Goal: Task Accomplishment & Management: Complete application form

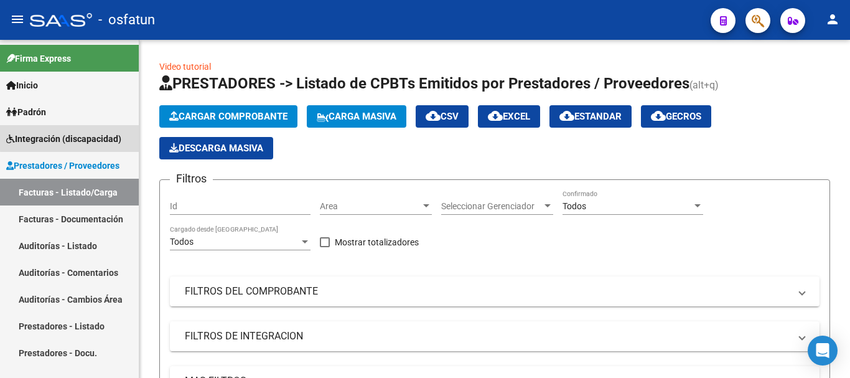
click at [90, 136] on span "Integración (discapacidad)" at bounding box center [63, 139] width 115 height 14
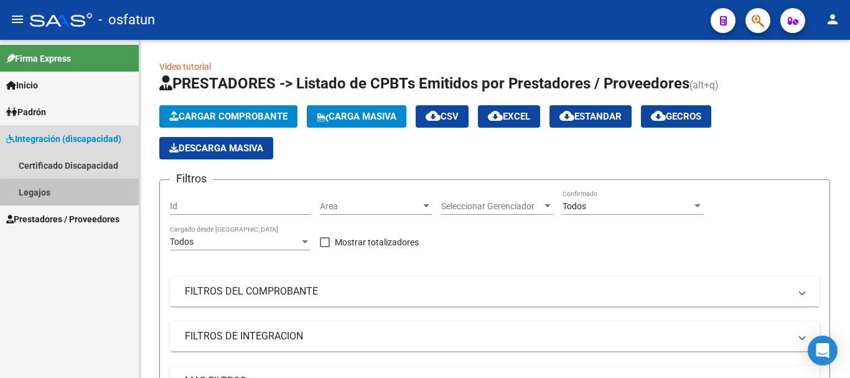
click at [84, 193] on link "Legajos" at bounding box center [69, 192] width 139 height 27
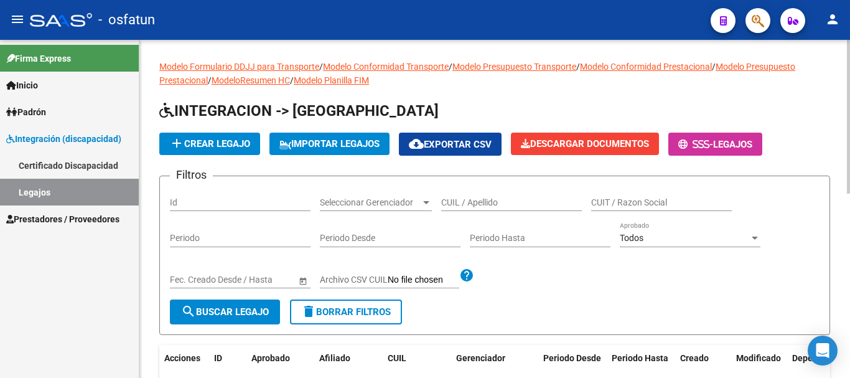
click at [526, 200] on input "CUIL / Apellido" at bounding box center [511, 202] width 141 height 11
type input "[PERSON_NAME]"
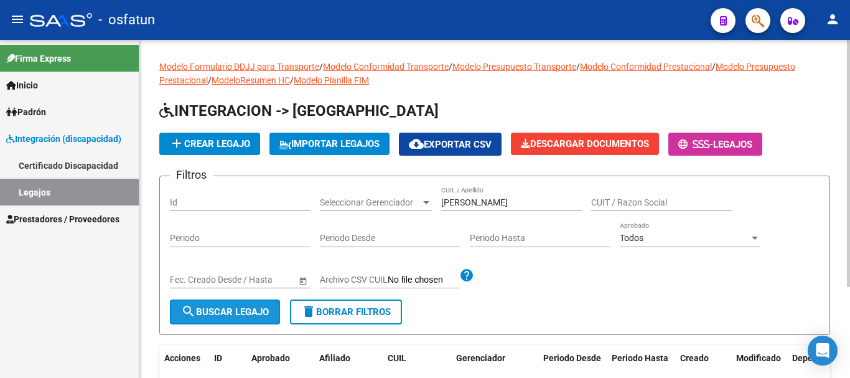
click at [257, 308] on span "search Buscar Legajo" at bounding box center [225, 311] width 88 height 11
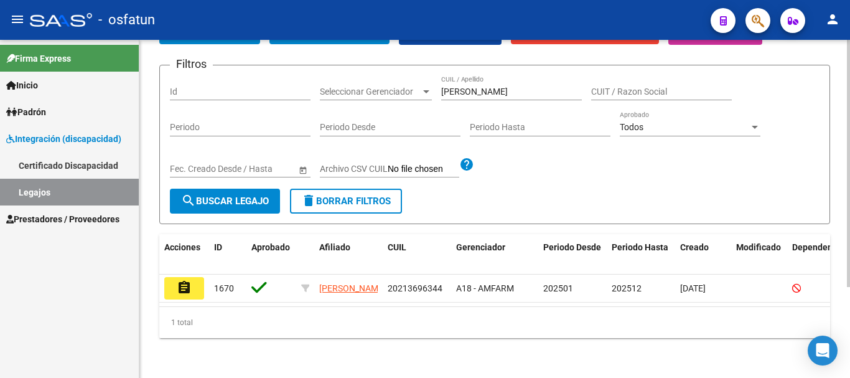
scroll to position [125, 0]
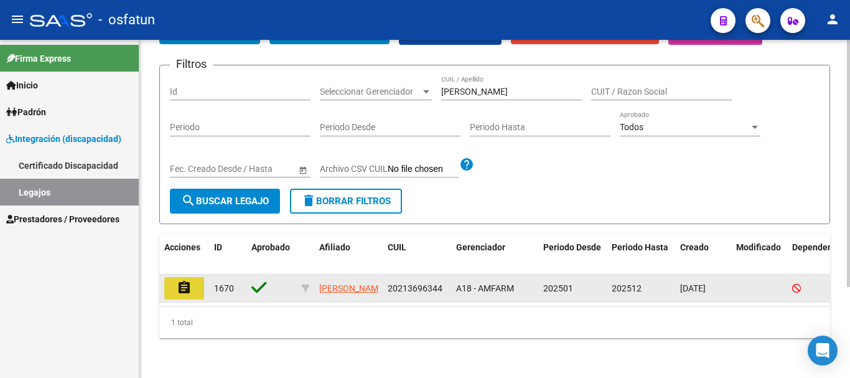
click at [183, 280] on mat-icon "assignment" at bounding box center [184, 287] width 15 height 15
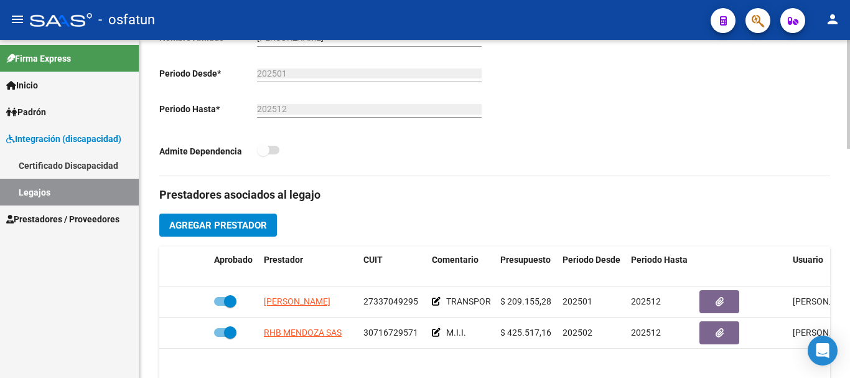
scroll to position [374, 0]
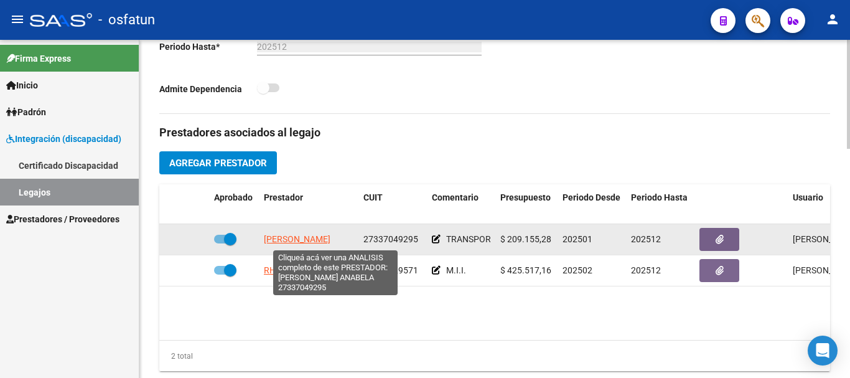
click at [324, 244] on span "[PERSON_NAME]" at bounding box center [297, 239] width 67 height 10
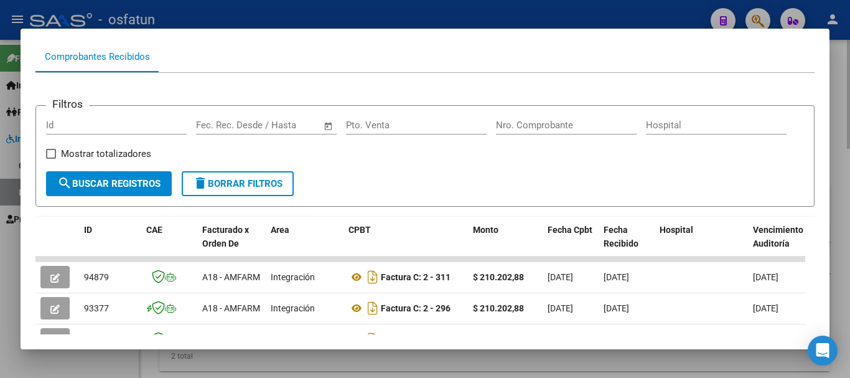
scroll to position [125, 0]
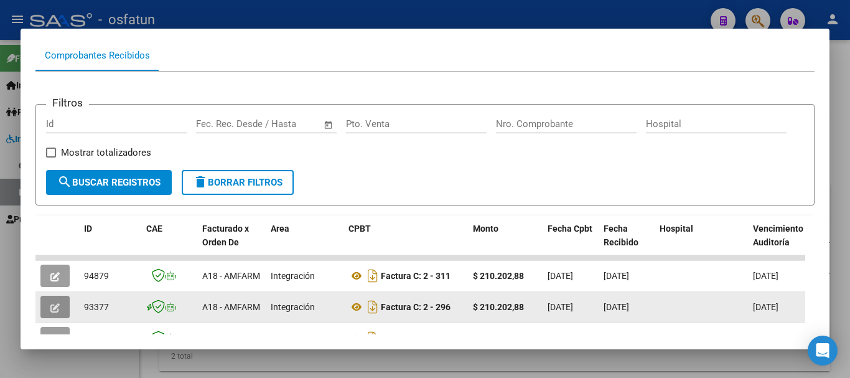
click at [56, 305] on button "button" at bounding box center [54, 307] width 29 height 22
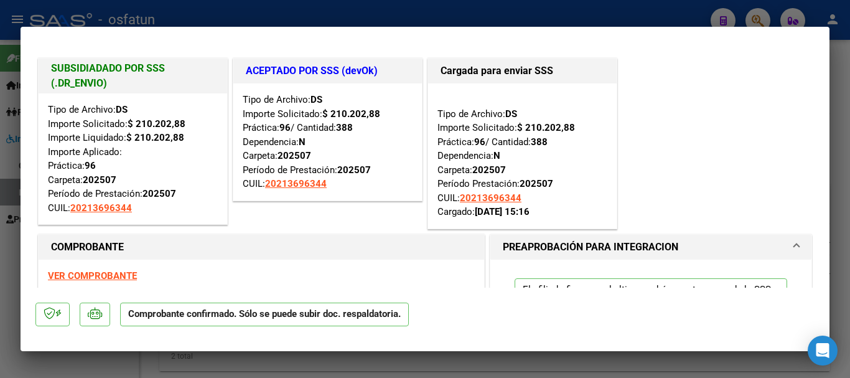
type input "$ 0,00"
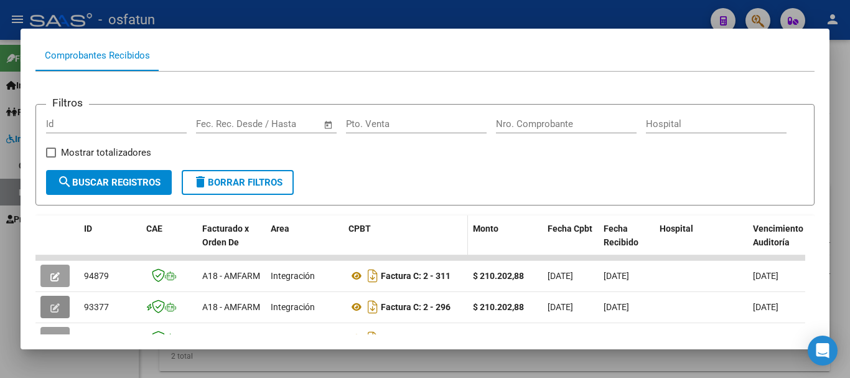
scroll to position [0, 0]
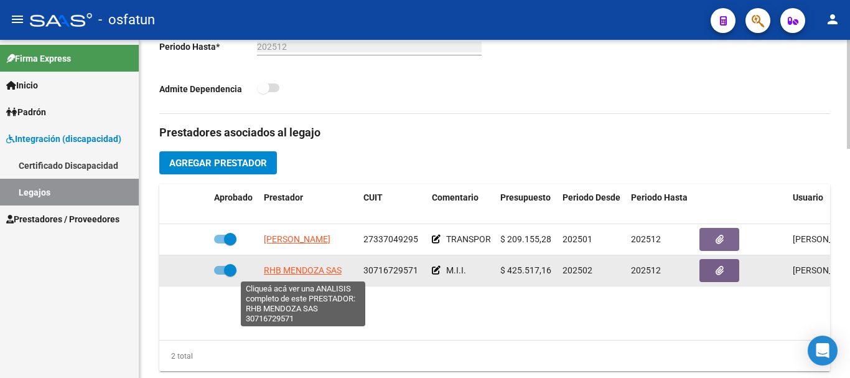
click at [313, 266] on span "RHB MENDOZA SAS" at bounding box center [303, 270] width 78 height 10
type textarea "30716729571"
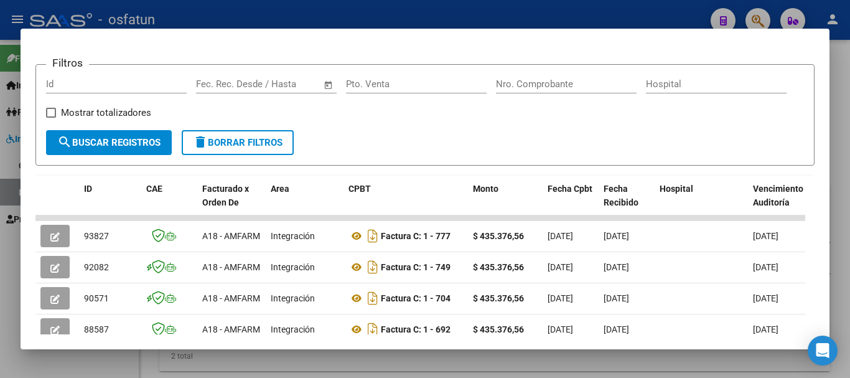
scroll to position [187, 0]
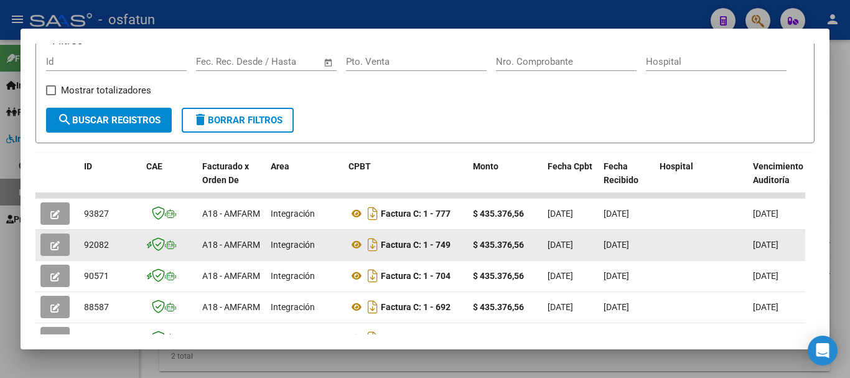
click at [40, 254] on datatable-body-cell at bounding box center [57, 245] width 44 height 31
click at [45, 254] on button "button" at bounding box center [54, 244] width 29 height 22
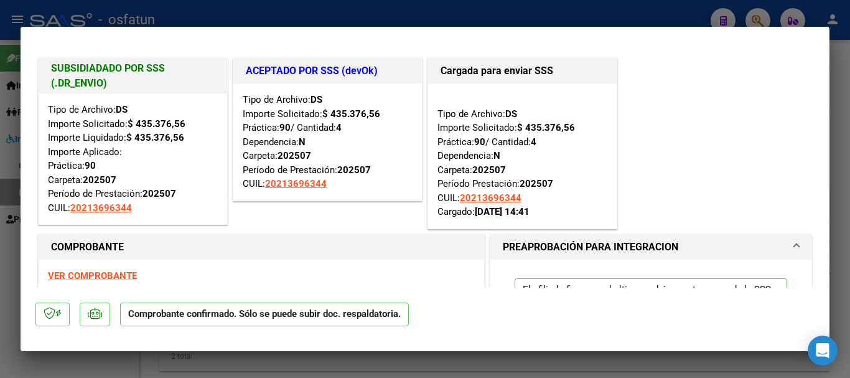
type input "$ 0,00"
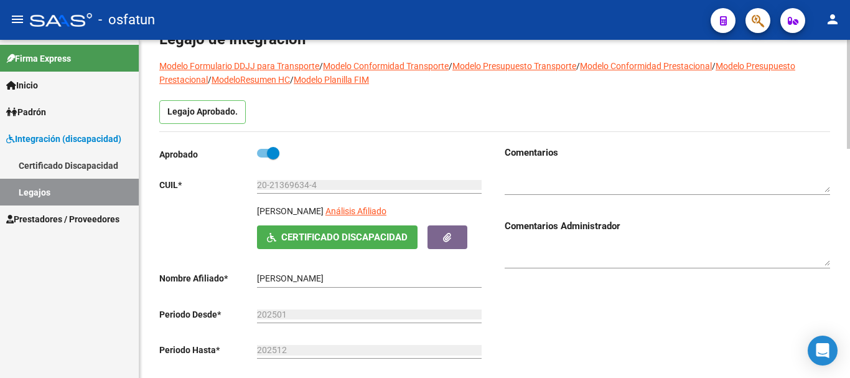
scroll to position [0, 0]
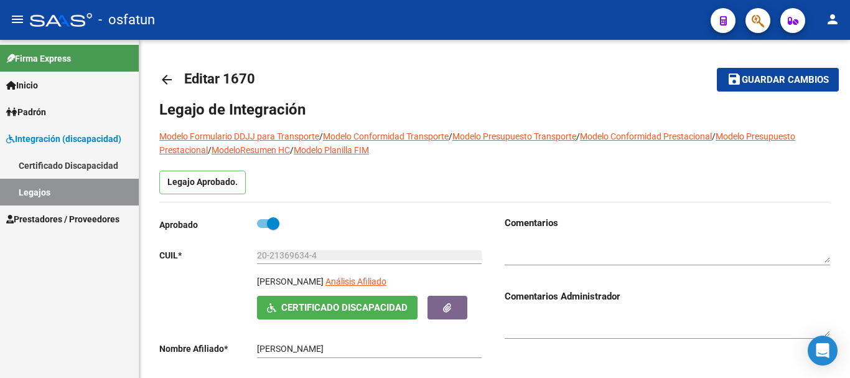
click at [54, 190] on link "Legajos" at bounding box center [69, 192] width 139 height 27
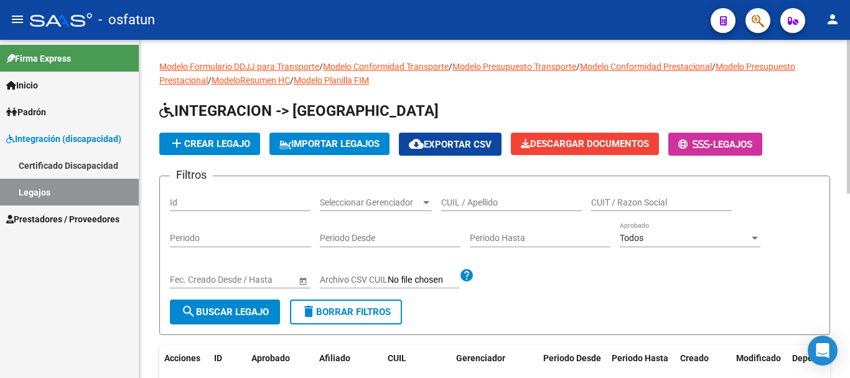
click at [454, 194] on div "CUIL / Apellido" at bounding box center [511, 198] width 141 height 25
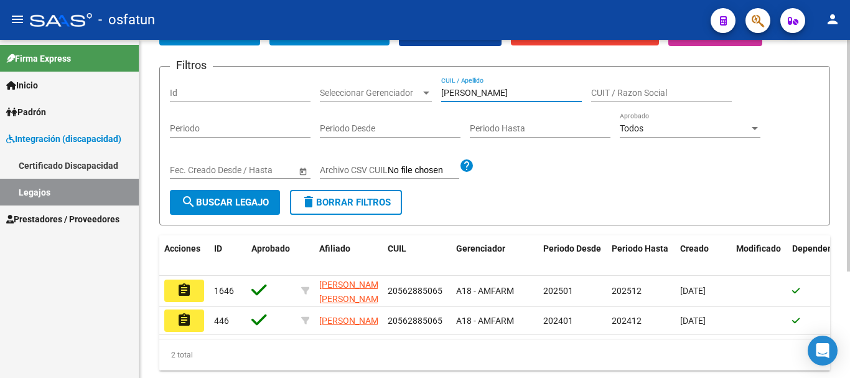
scroll to position [125, 0]
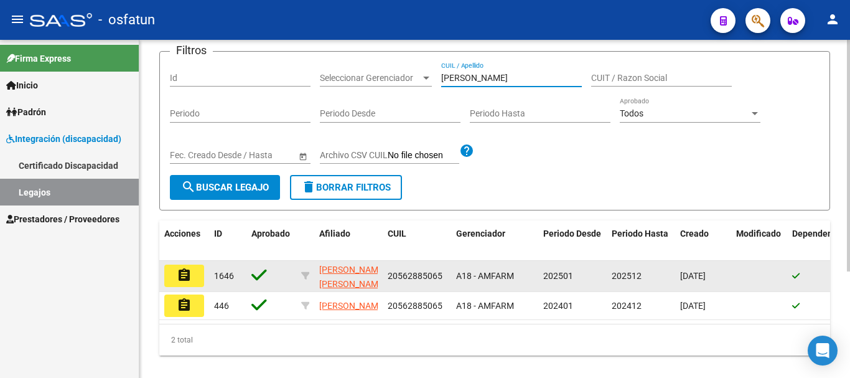
type input "[PERSON_NAME]"
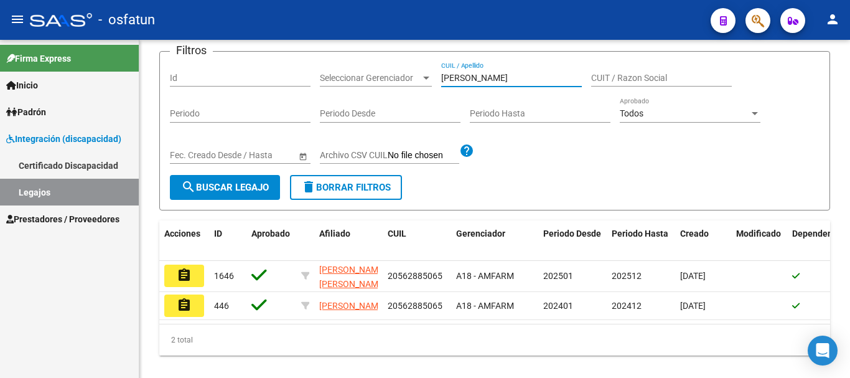
click at [186, 281] on mat-icon "assignment" at bounding box center [184, 275] width 15 height 15
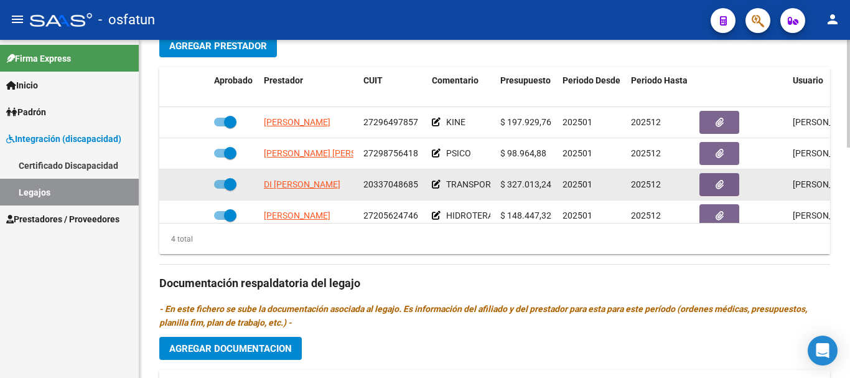
scroll to position [498, 0]
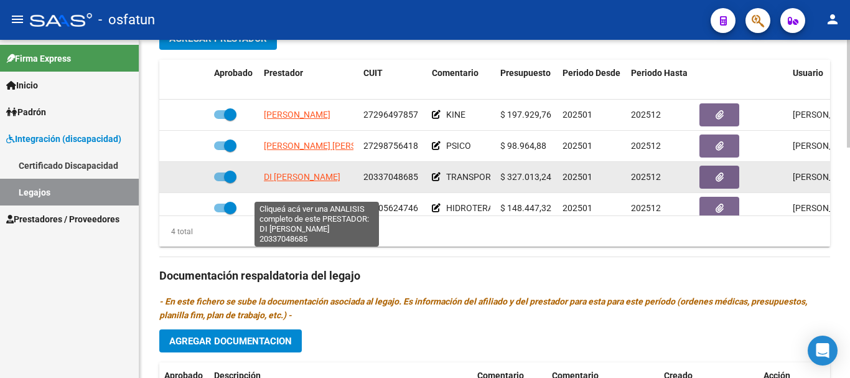
click at [302, 182] on span "DI [PERSON_NAME]" at bounding box center [302, 177] width 77 height 10
type textarea "20337048685"
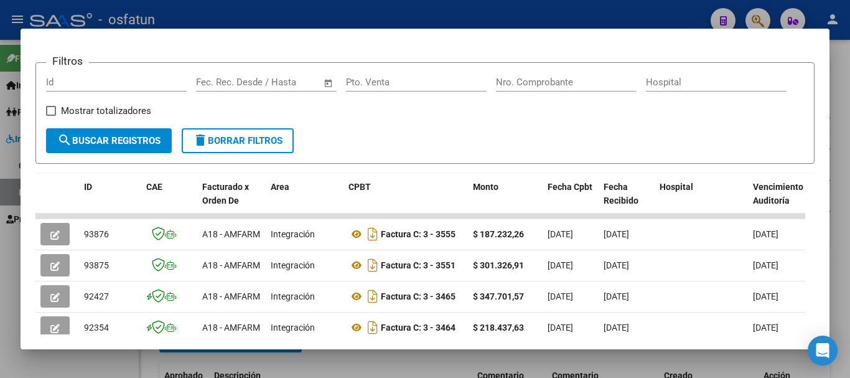
scroll to position [187, 0]
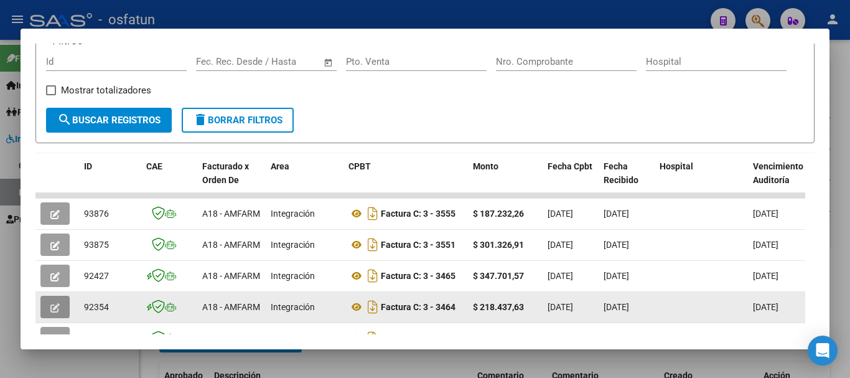
click at [50, 309] on button "button" at bounding box center [54, 307] width 29 height 22
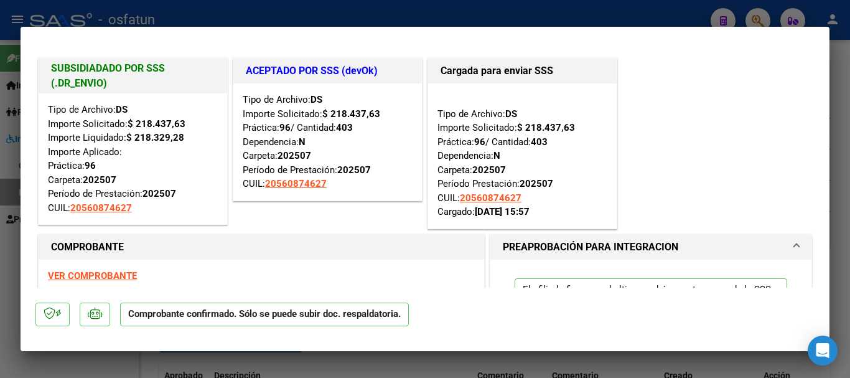
type input "$ 0,00"
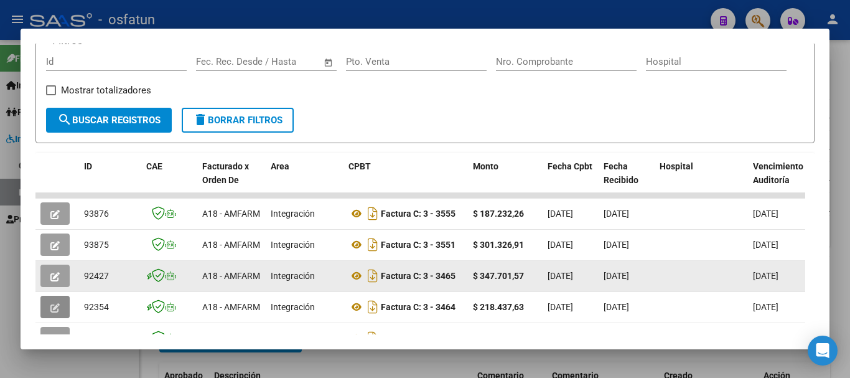
click at [56, 279] on icon "button" at bounding box center [54, 276] width 9 height 9
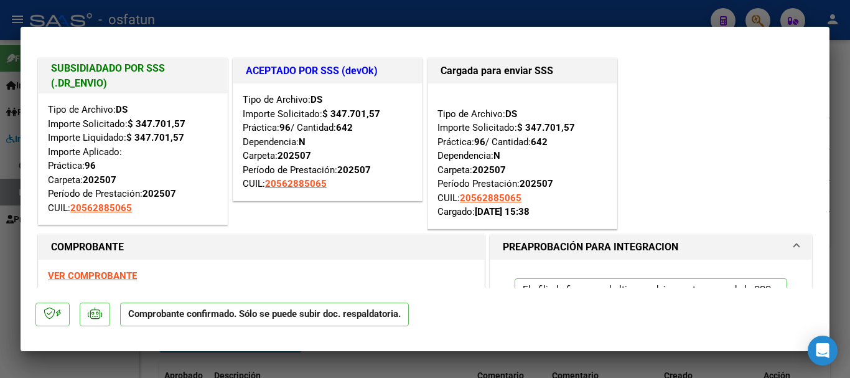
drag, startPoint x: 303, startPoint y: 305, endPoint x: 295, endPoint y: 367, distance: 62.7
click at [295, 377] on html "menu - osfatun person Firma Express Inicio Instructivos Contacto OS Padrón Camb…" at bounding box center [425, 189] width 850 height 378
click at [284, 278] on div "VER COMPROBANTE ESTADO: El comprobante fue liquidado por la SSS." at bounding box center [262, 288] width 446 height 57
type input "$ 0,00"
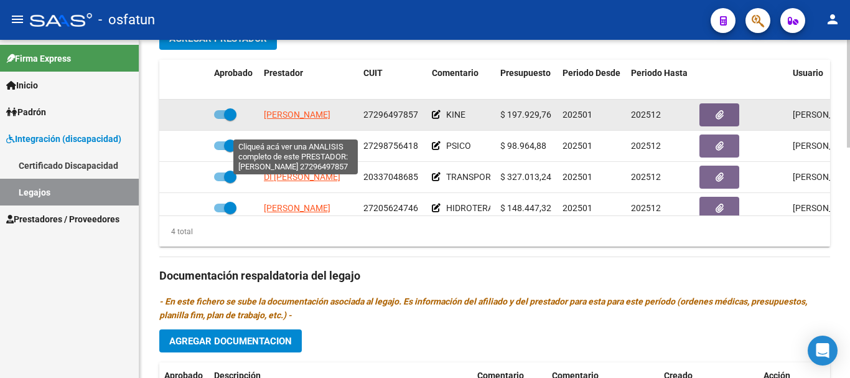
click at [297, 120] on span "[PERSON_NAME]" at bounding box center [297, 115] width 67 height 10
type textarea "27296497857"
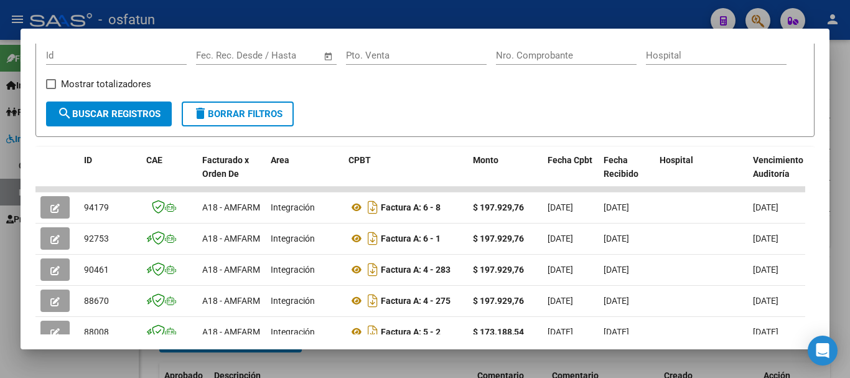
scroll to position [234, 0]
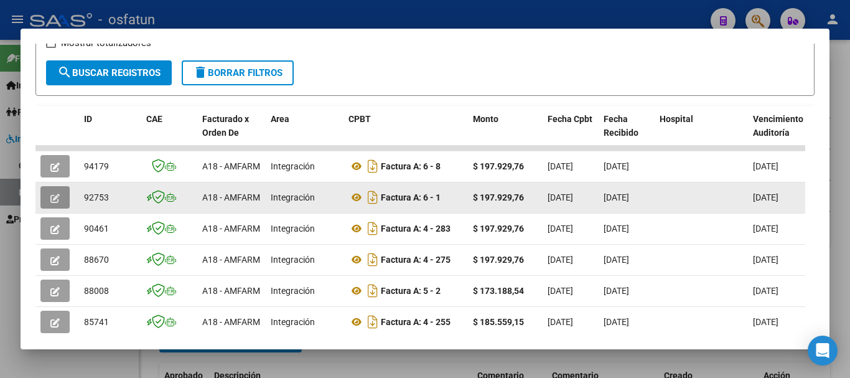
click at [51, 203] on icon "button" at bounding box center [54, 198] width 9 height 9
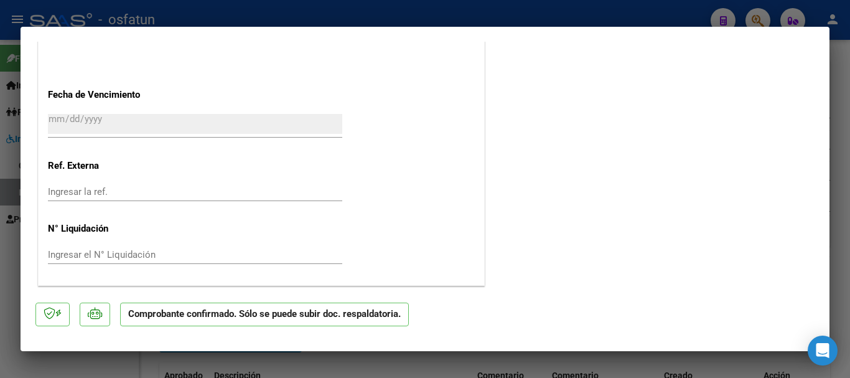
scroll to position [746, 0]
type input "$ 0,00"
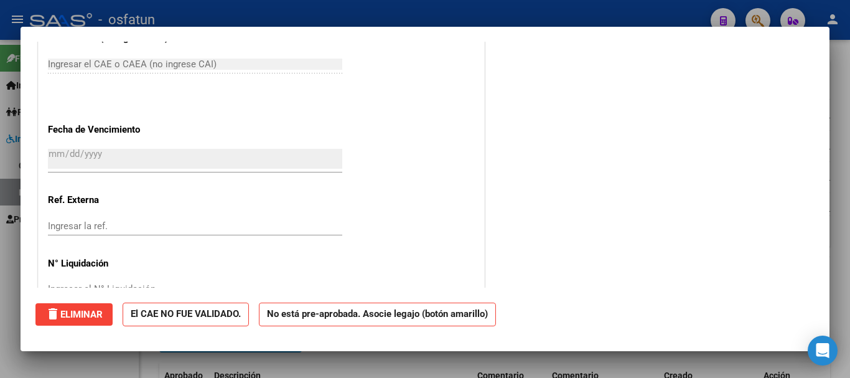
scroll to position [0, 0]
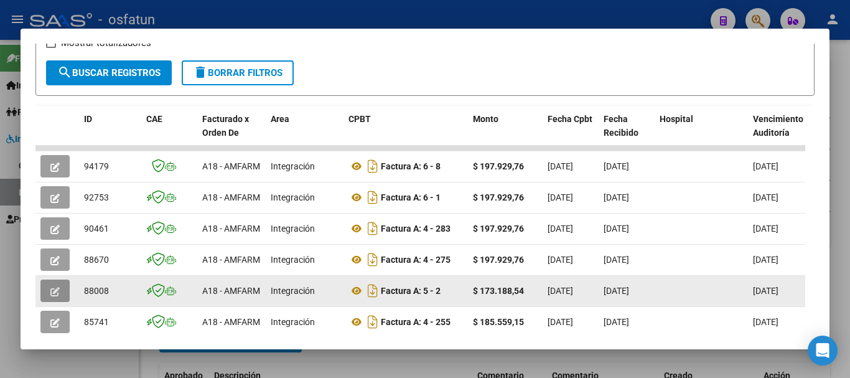
click at [53, 294] on icon "button" at bounding box center [54, 291] width 9 height 9
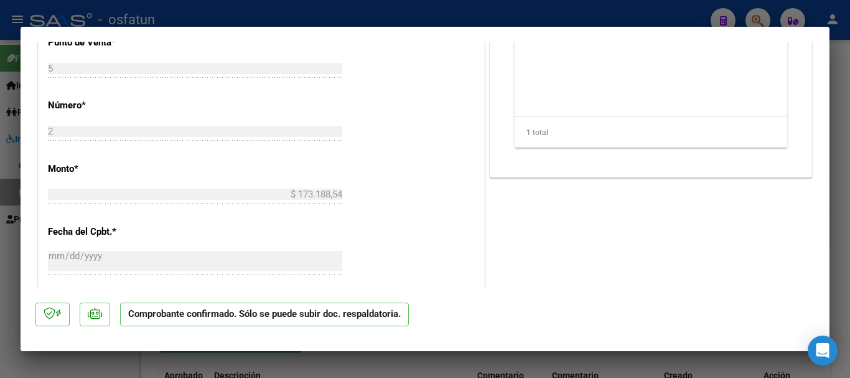
scroll to position [747, 0]
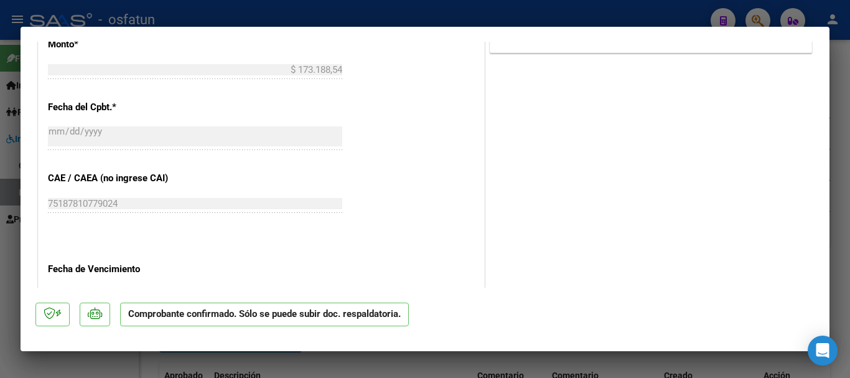
type input "$ 0,00"
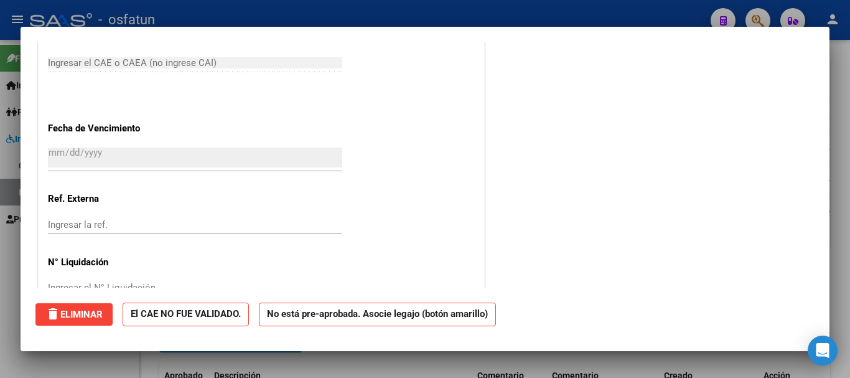
scroll to position [0, 0]
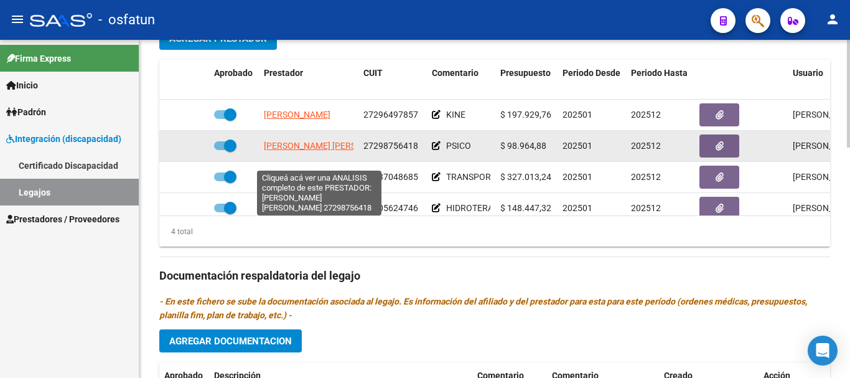
click at [307, 151] on span "[PERSON_NAME] [PERSON_NAME]" at bounding box center [331, 146] width 135 height 10
type textarea "27298756418"
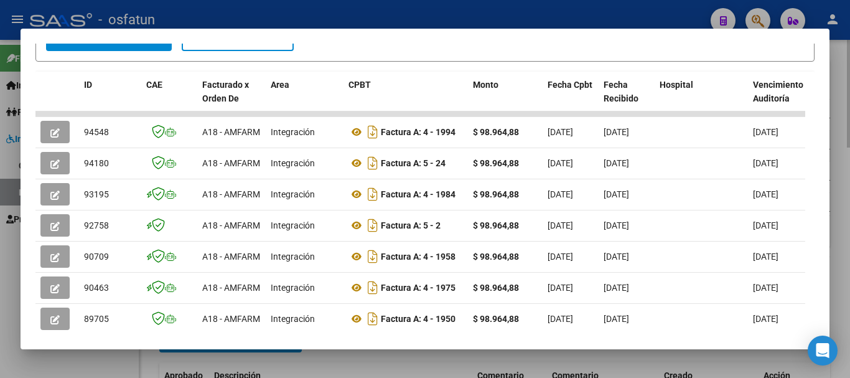
scroll to position [311, 0]
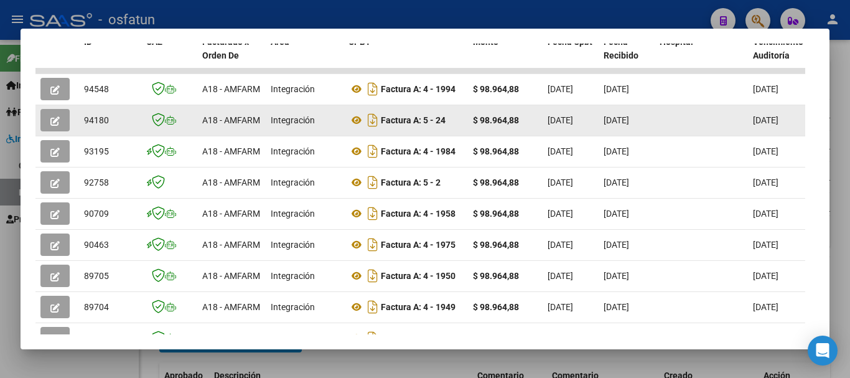
click at [50, 126] on icon "button" at bounding box center [54, 120] width 9 height 9
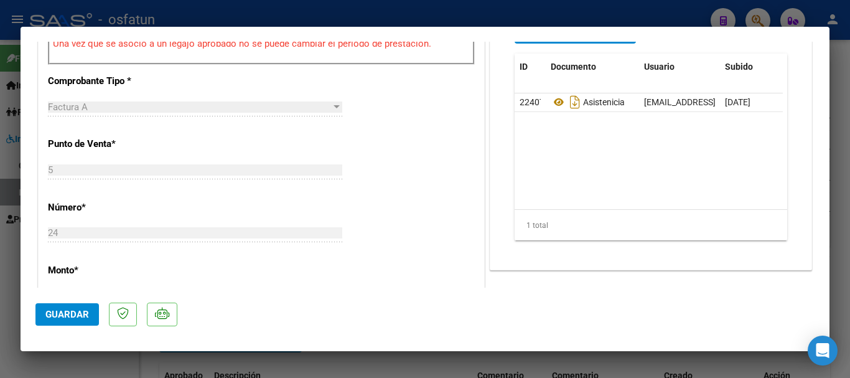
scroll to position [436, 0]
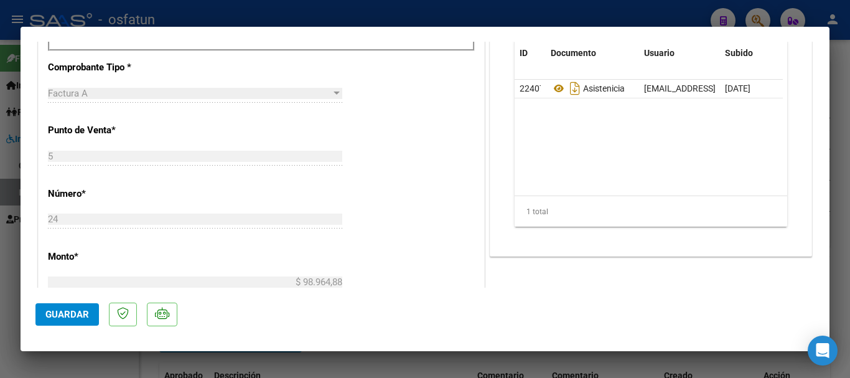
type input "$ 0,00"
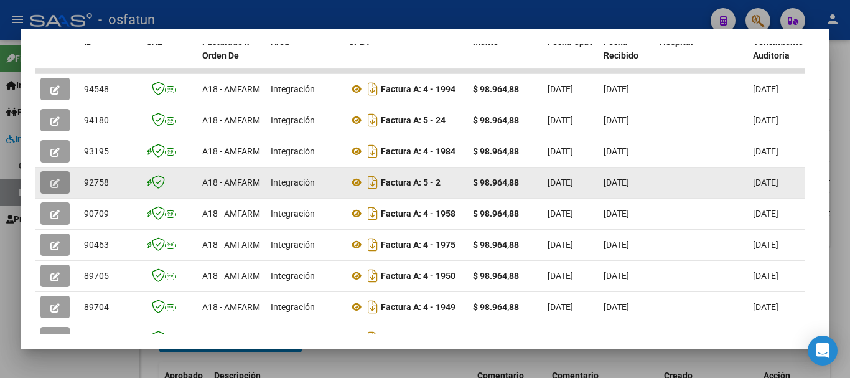
click at [52, 188] on icon "button" at bounding box center [54, 183] width 9 height 9
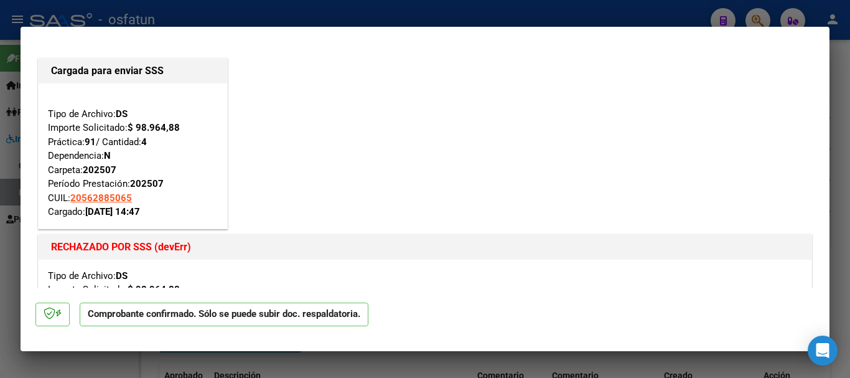
type input "$ 0,00"
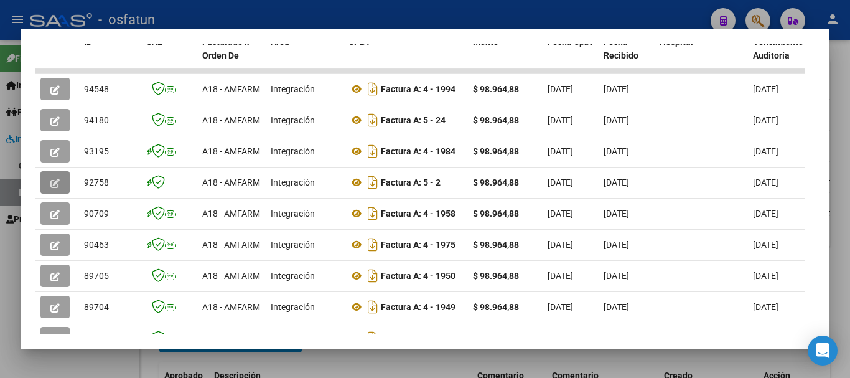
scroll to position [249, 0]
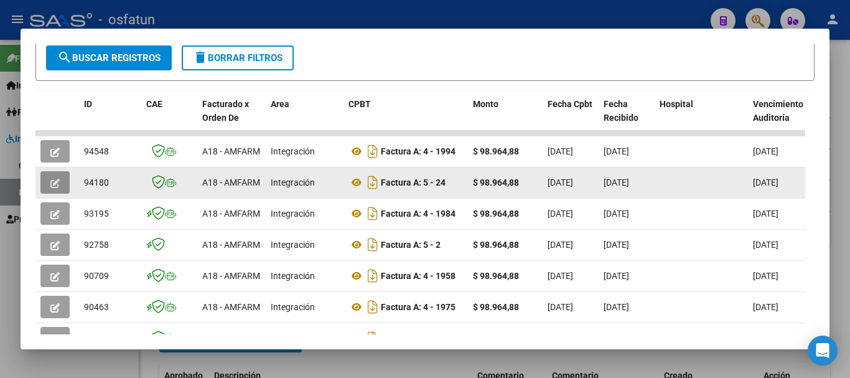
click at [55, 188] on icon "button" at bounding box center [54, 183] width 9 height 9
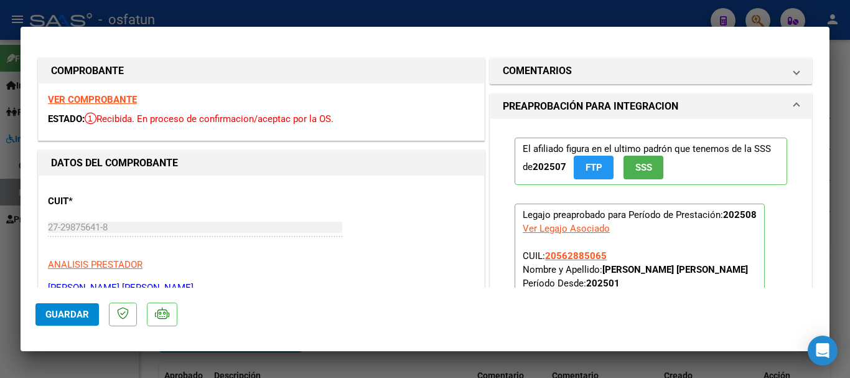
type input "$ 0,00"
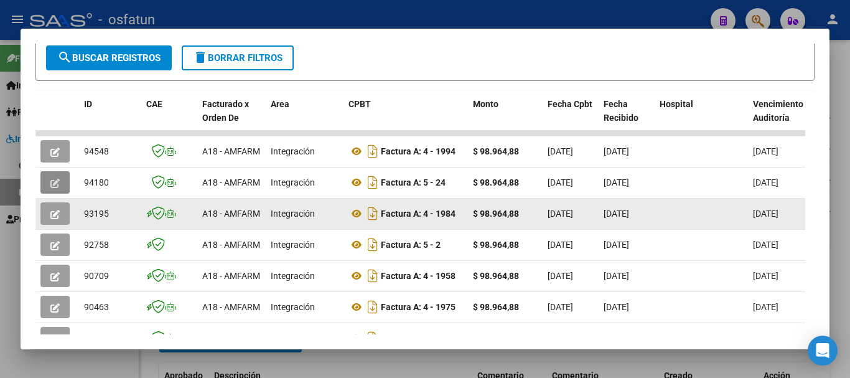
click at [54, 219] on icon "button" at bounding box center [54, 214] width 9 height 9
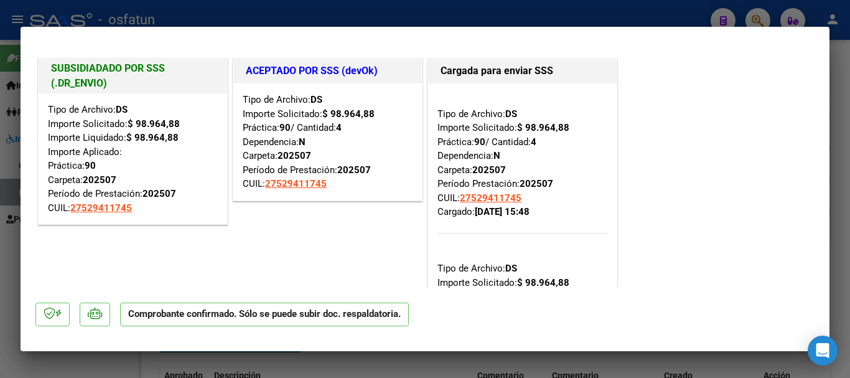
type input "$ 0,00"
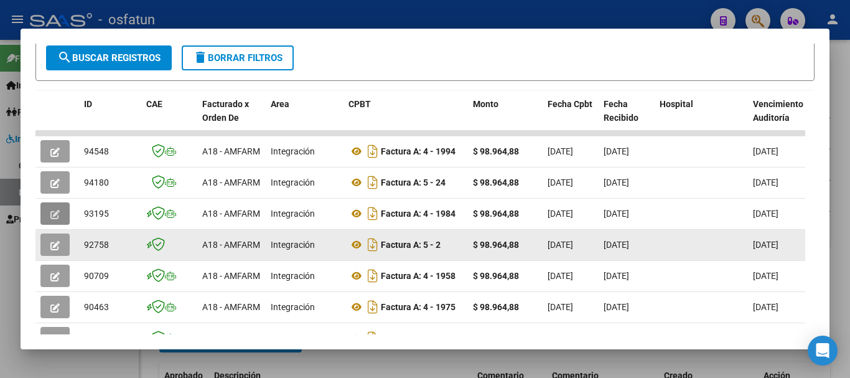
click at [56, 248] on icon "button" at bounding box center [54, 245] width 9 height 9
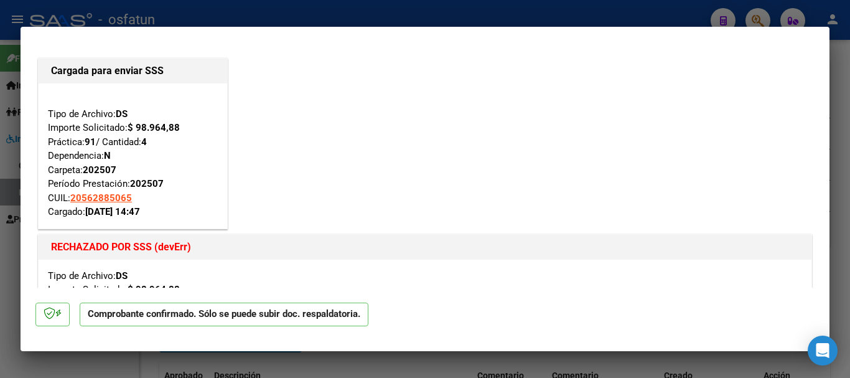
type input "$ 0,00"
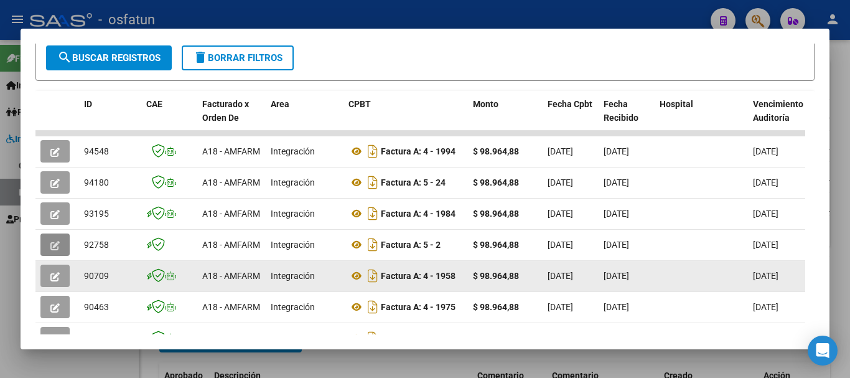
click at [49, 285] on button "button" at bounding box center [54, 276] width 29 height 22
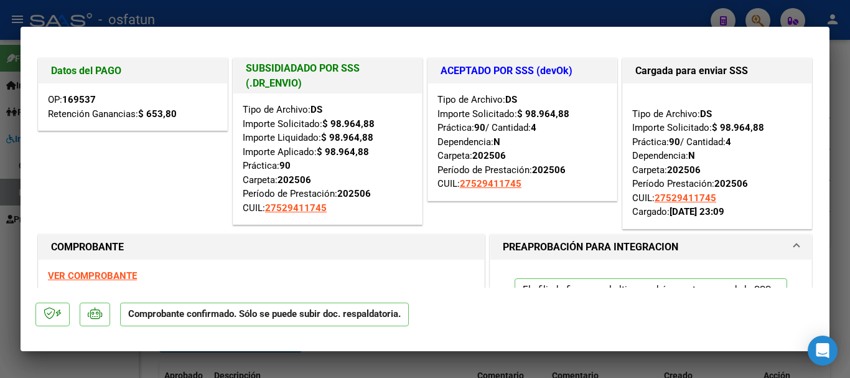
type input "$ 0,00"
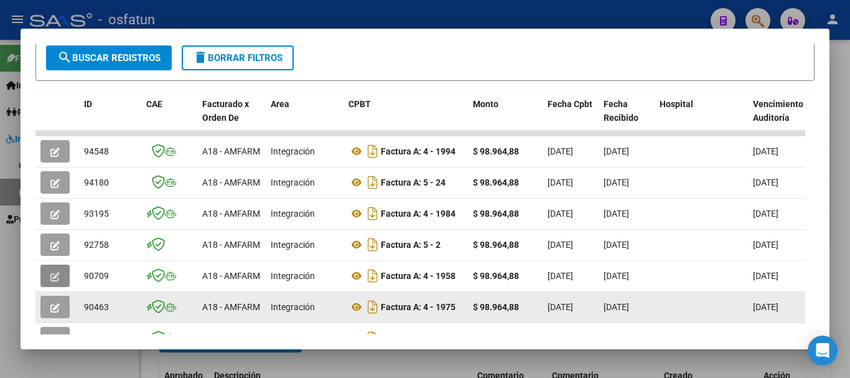
click at [62, 306] on button "button" at bounding box center [54, 307] width 29 height 22
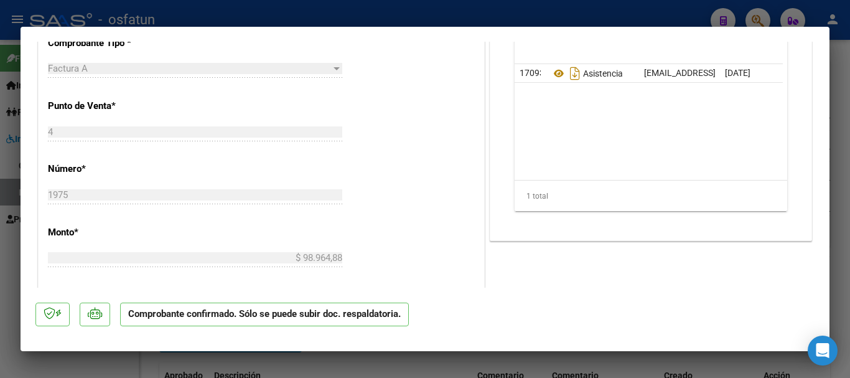
scroll to position [560, 0]
